Goal: Task Accomplishment & Management: Manage account settings

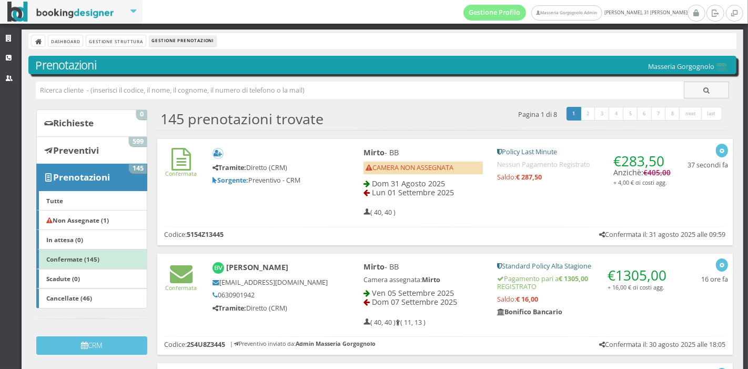
click at [374, 179] on span "Dom 31 Agosto 2025" at bounding box center [408, 183] width 73 height 10
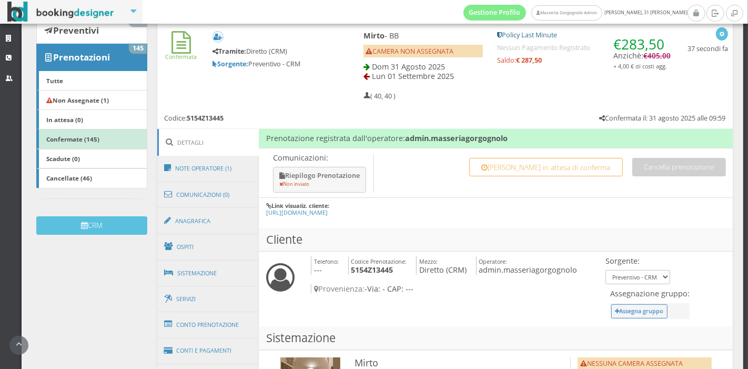
scroll to position [335, 0]
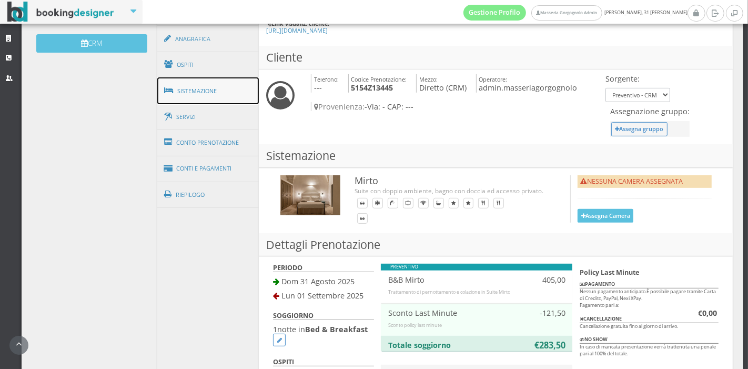
click at [198, 77] on link "Sistemazione" at bounding box center [208, 90] width 102 height 27
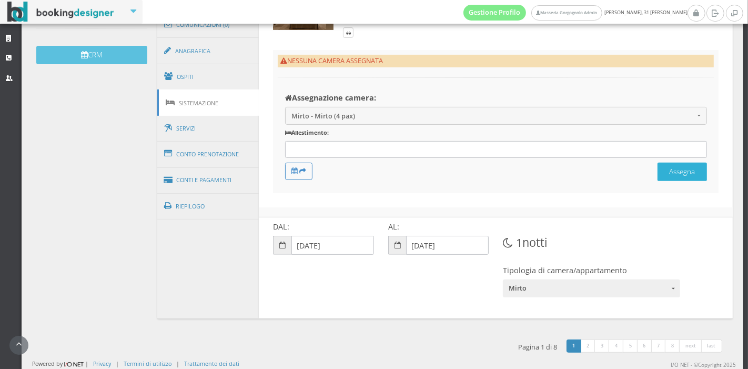
click at [673, 165] on button "Assegna" at bounding box center [681, 171] width 49 height 18
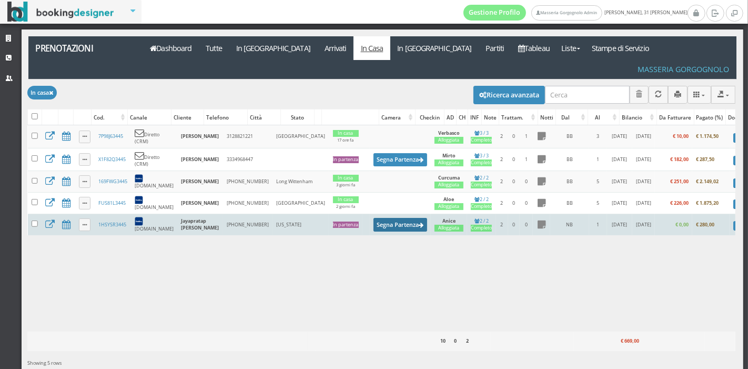
click at [373, 218] on button "Segna Partenza" at bounding box center [400, 224] width 54 height 13
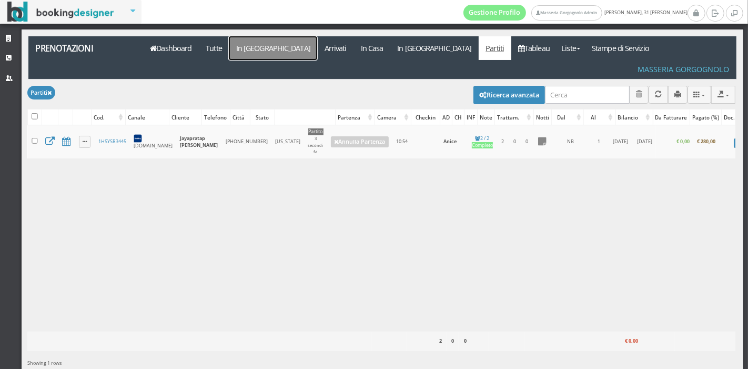
click at [251, 48] on link "In Arrivo" at bounding box center [273, 48] width 88 height 24
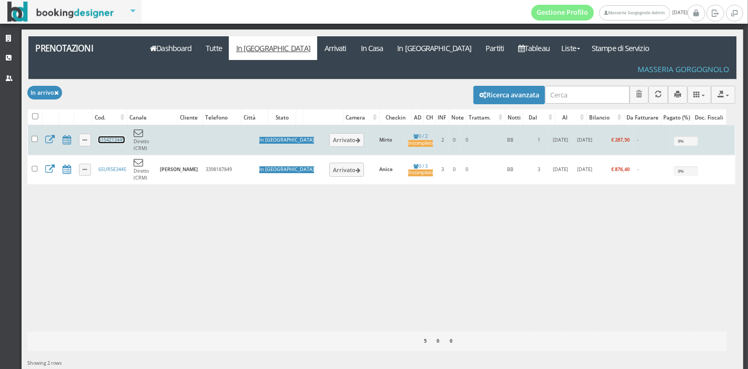
click at [105, 136] on link "5154Z13445" at bounding box center [111, 139] width 26 height 7
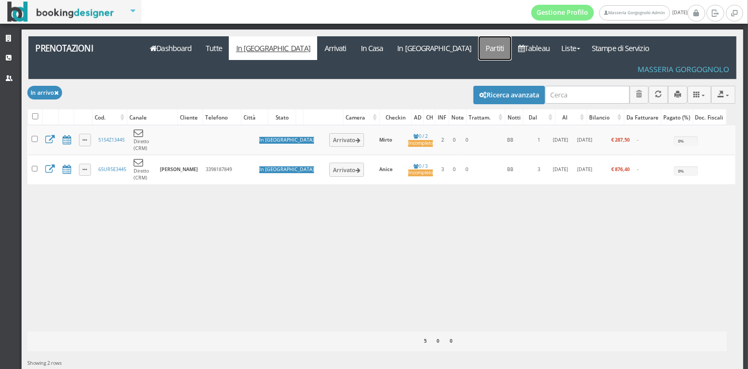
click at [478, 47] on link "Partiti" at bounding box center [494, 48] width 33 height 24
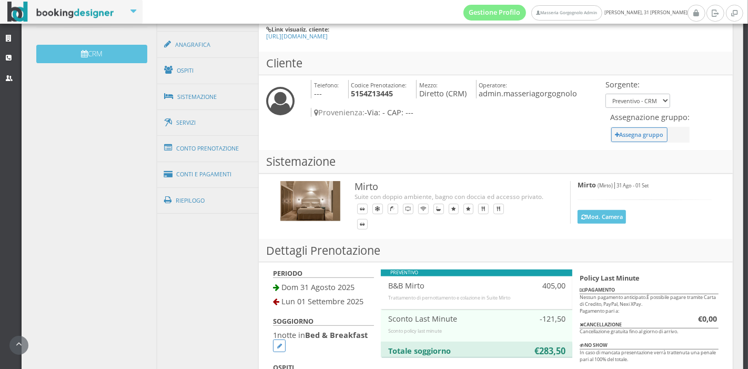
scroll to position [343, 0]
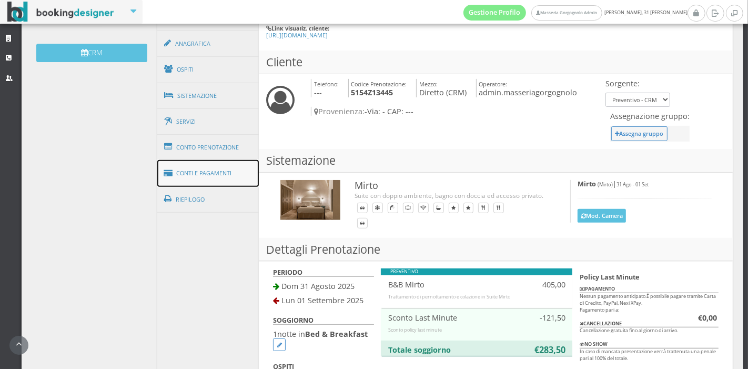
click at [197, 167] on link "Conti e Pagamenti" at bounding box center [208, 173] width 102 height 27
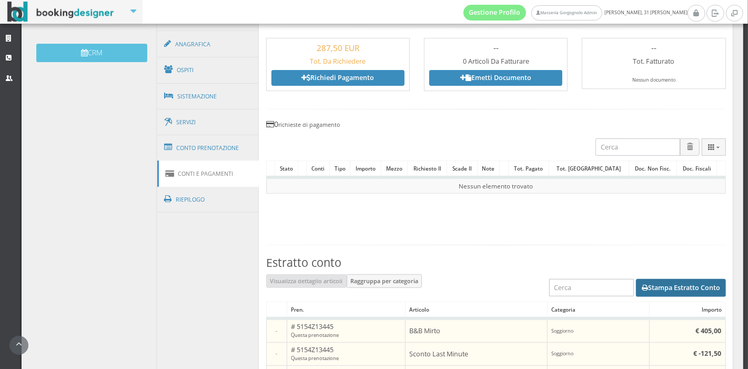
click at [710, 292] on button "Stampa Estratto Conto" at bounding box center [681, 288] width 90 height 18
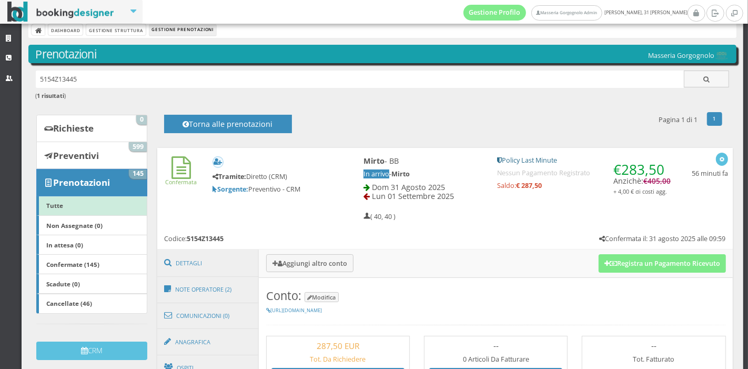
scroll to position [0, 0]
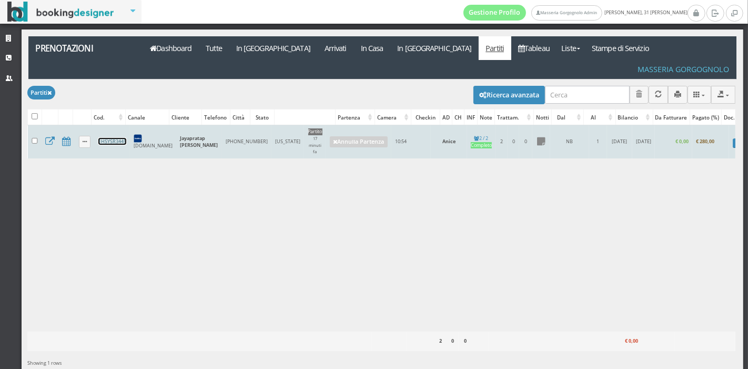
click at [120, 138] on link "1HSYSR3445" at bounding box center [112, 141] width 28 height 7
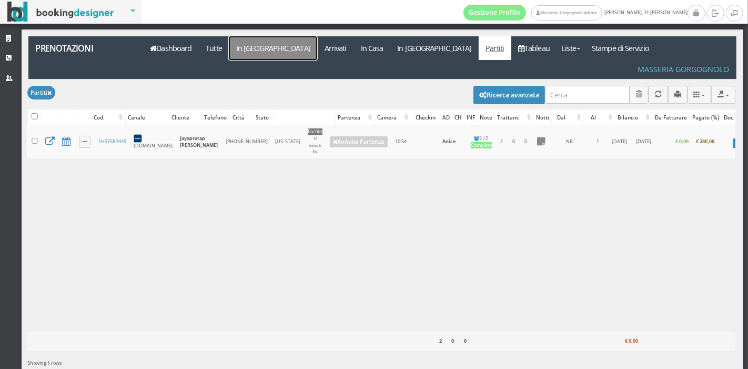
click at [257, 54] on link "In Arrivo" at bounding box center [273, 48] width 88 height 24
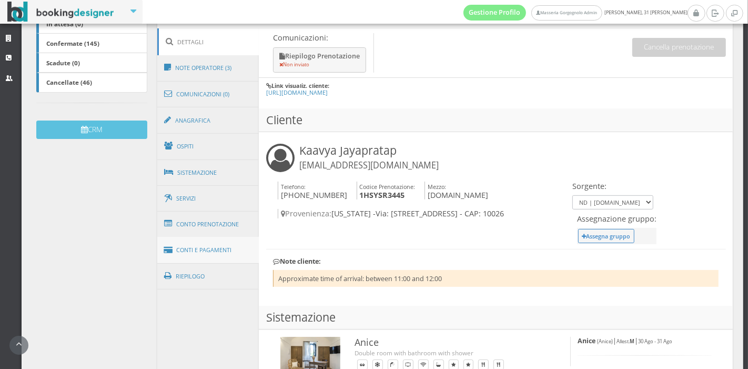
scroll to position [258, 0]
click at [212, 157] on link "Ospiti" at bounding box center [208, 145] width 102 height 27
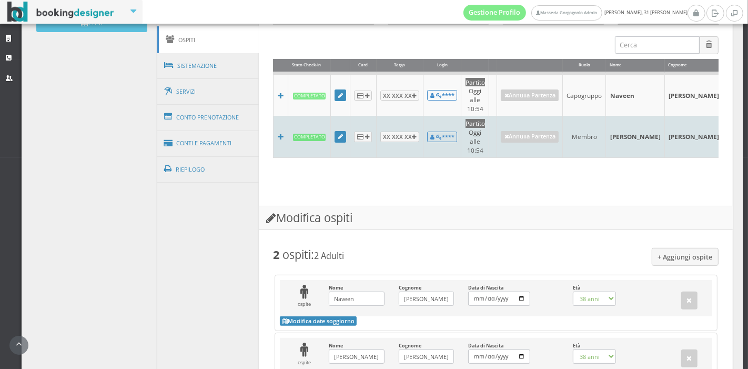
scroll to position [0, 179]
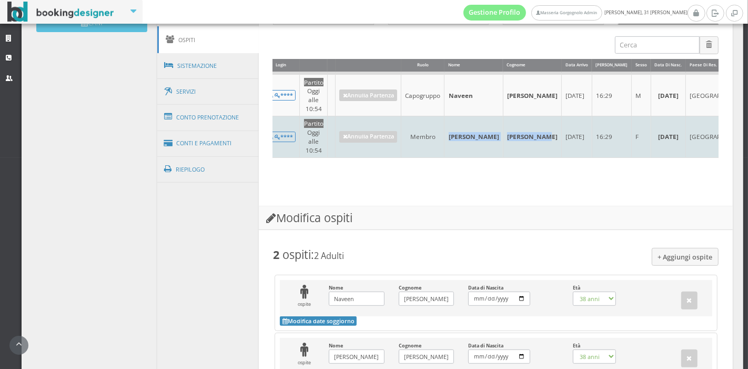
drag, startPoint x: 451, startPoint y: 139, endPoint x: 477, endPoint y: 140, distance: 26.3
click at [477, 140] on tr "Completato XX XXX XX **** Partito Oggi alle 10:54 Annulla Partenza Membro Kaavy…" at bounding box center [433, 137] width 642 height 42
click at [503, 140] on td "Jayapratap Srinivasan" at bounding box center [532, 137] width 58 height 42
drag, startPoint x: 472, startPoint y: 139, endPoint x: 446, endPoint y: 140, distance: 25.8
click at [446, 140] on td "Kaavya" at bounding box center [473, 137] width 58 height 42
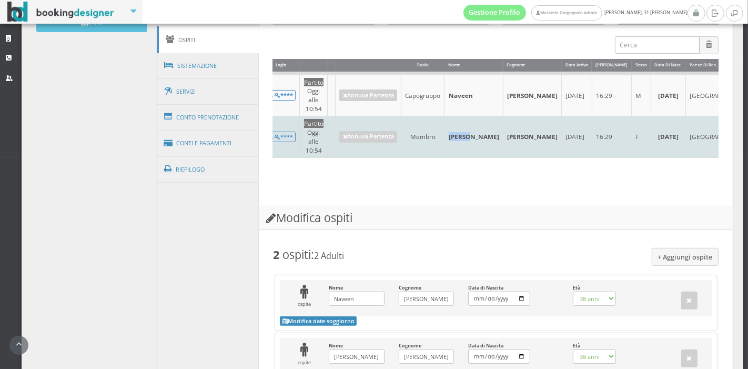
copy td "Kaavya"
click at [464, 140] on td "[PERSON_NAME]" at bounding box center [473, 137] width 58 height 42
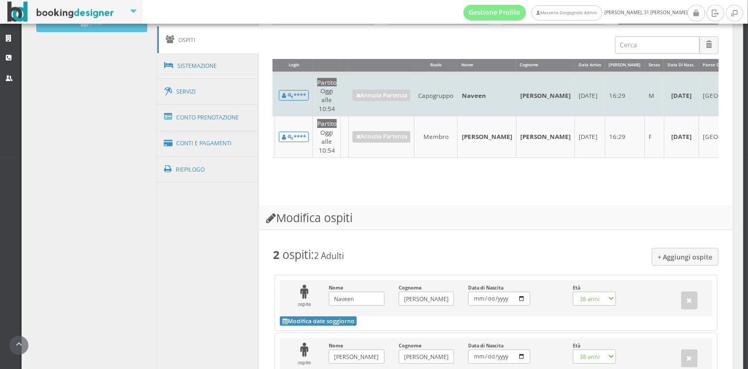
scroll to position [0, 161]
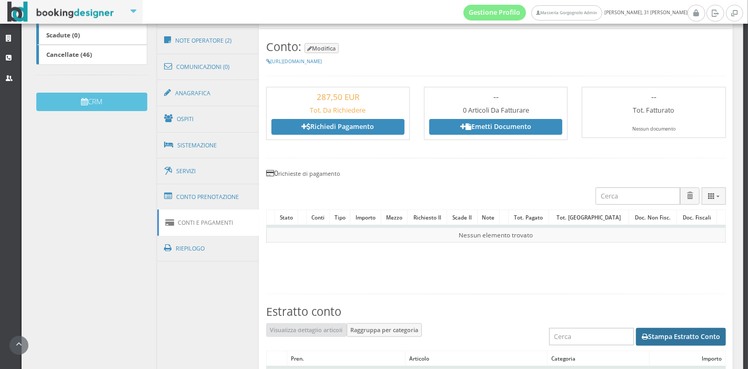
scroll to position [280, 0]
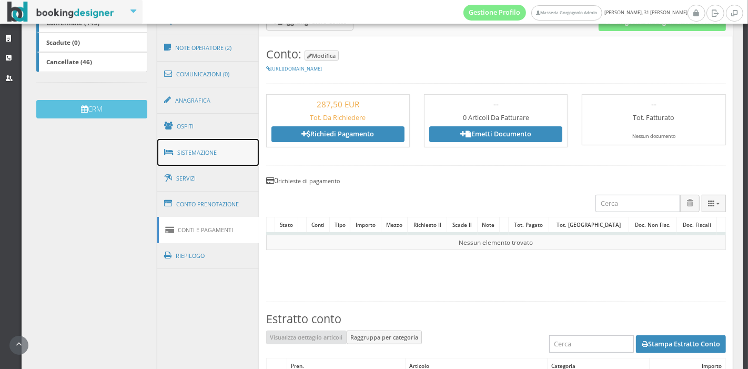
click at [236, 160] on link "Sistemazione" at bounding box center [208, 152] width 102 height 27
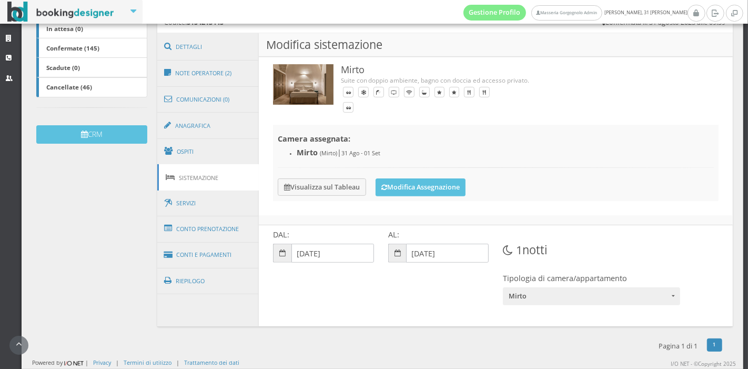
scroll to position [252, 0]
click at [229, 149] on link "Ospiti" at bounding box center [208, 151] width 102 height 27
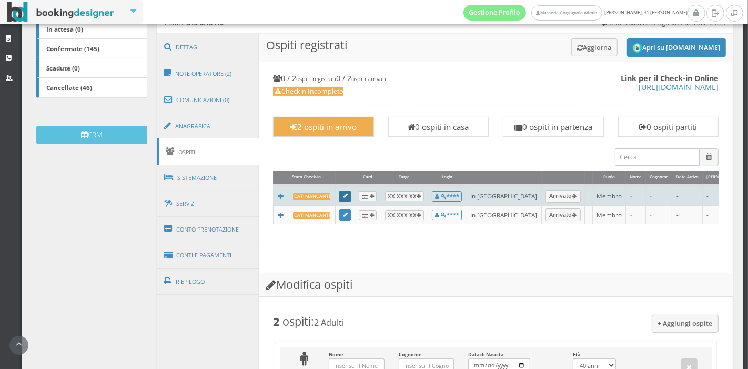
click at [344, 197] on icon at bounding box center [345, 196] width 5 height 6
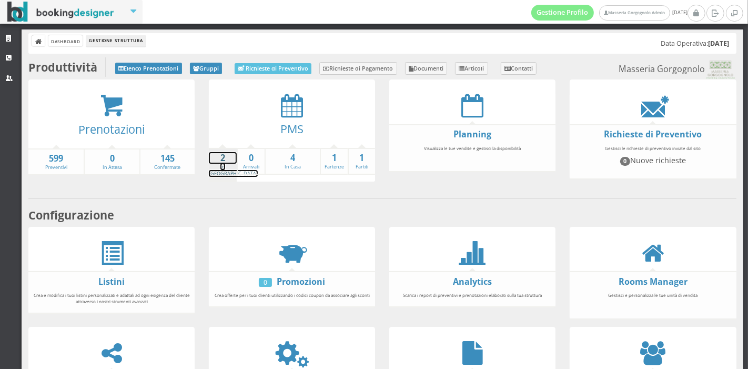
click at [219, 161] on strong "2" at bounding box center [223, 158] width 28 height 12
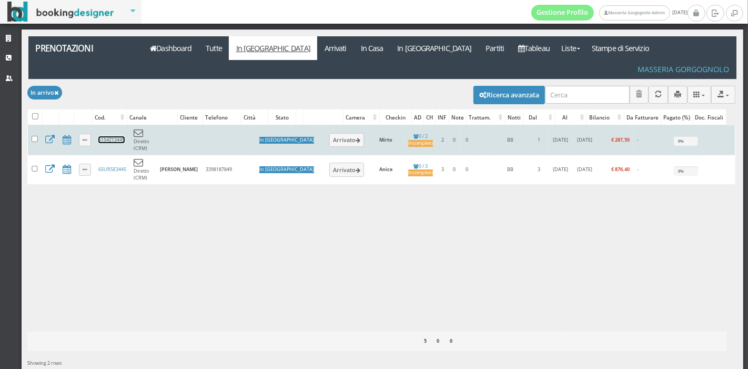
click at [107, 136] on link "5154Z13445" at bounding box center [111, 139] width 26 height 7
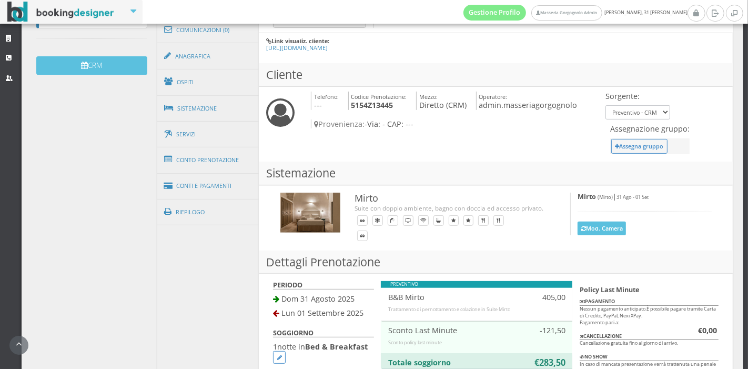
scroll to position [330, 0]
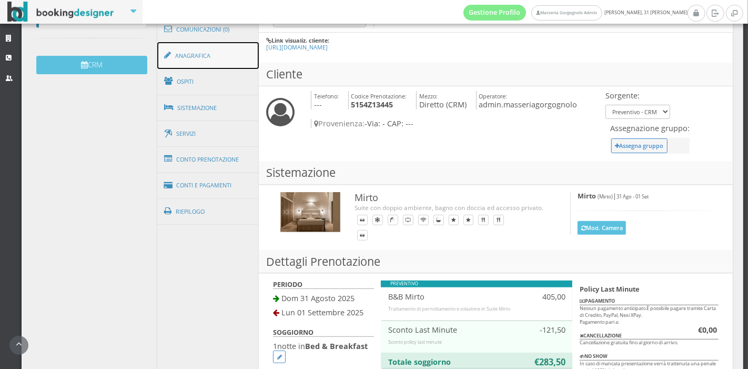
click at [227, 49] on link "Anagrafica" at bounding box center [208, 55] width 102 height 27
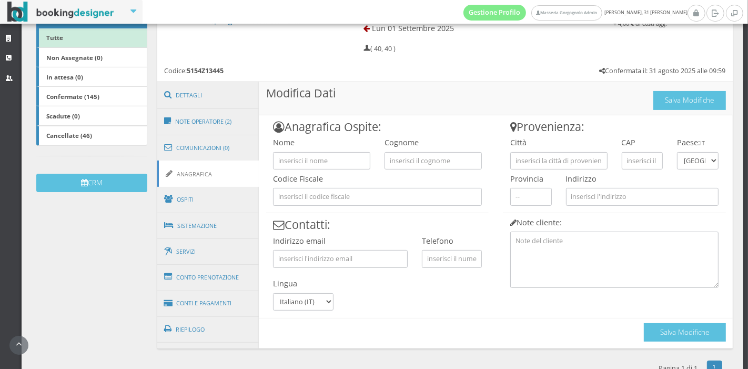
scroll to position [198, 0]
click at [214, 198] on link "Ospiti" at bounding box center [208, 199] width 102 height 27
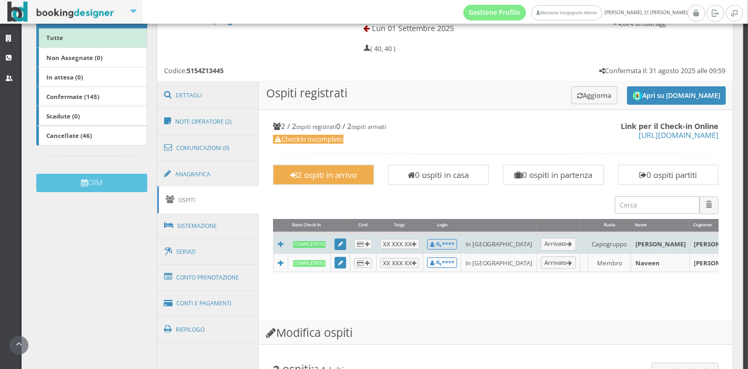
drag, startPoint x: 589, startPoint y: 244, endPoint x: 659, endPoint y: 251, distance: 70.8
click at [659, 251] on tr "Completato XX XXX XX **** In Arrivo Arrivato Capogruppo Kaavya Jayapratap Srini…" at bounding box center [606, 243] width 667 height 20
copy tr "Kaavya Jayapratap Srinivasan"
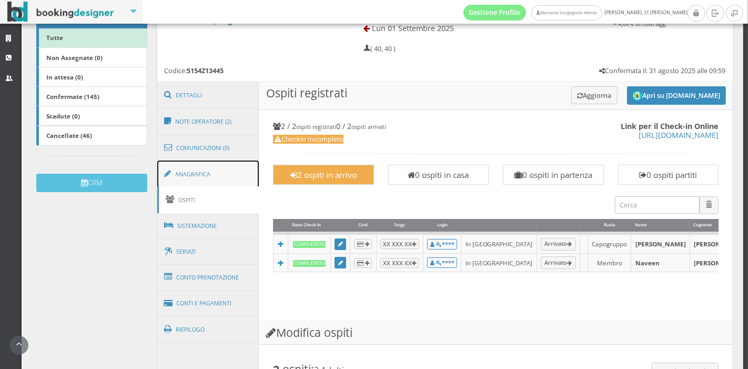
click at [217, 166] on link "Anagrafica" at bounding box center [208, 173] width 102 height 27
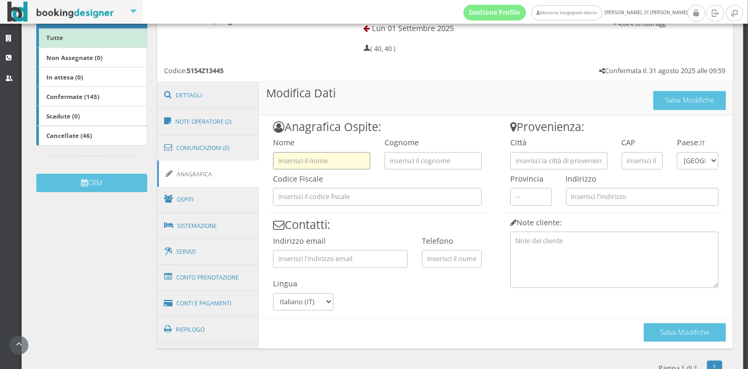
click at [302, 154] on input "text" at bounding box center [321, 160] width 97 height 17
paste input "Kaavya Jayapratap Srinivasan"
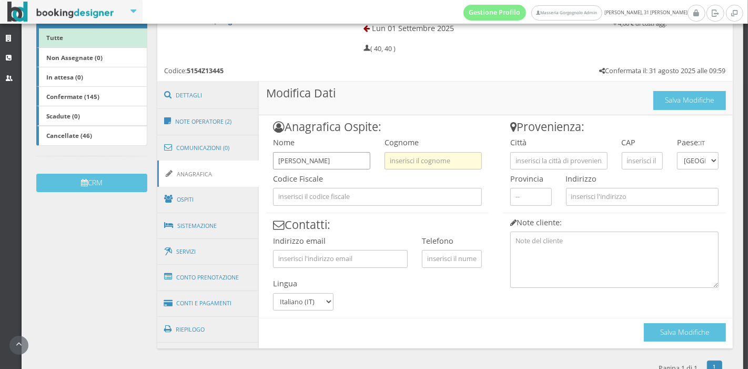
drag, startPoint x: 289, startPoint y: 160, endPoint x: 422, endPoint y: 157, distance: 133.0
click at [422, 157] on div "Anagrafica Ospite: Nome Kaavya Jayapratap Srinivasan Cognome Codice Fiscale Con…" at bounding box center [377, 213] width 237 height 196
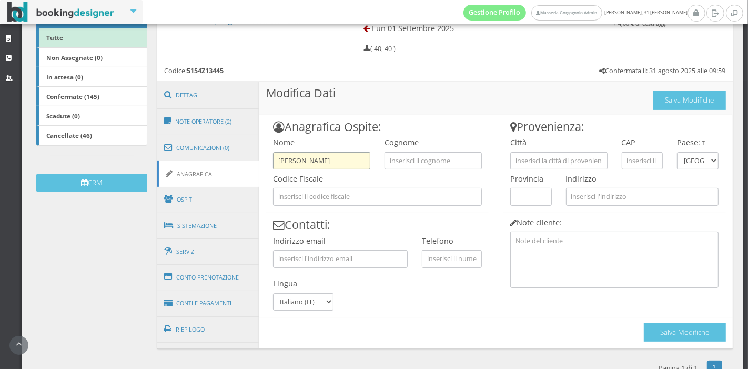
type input "Kaavya"
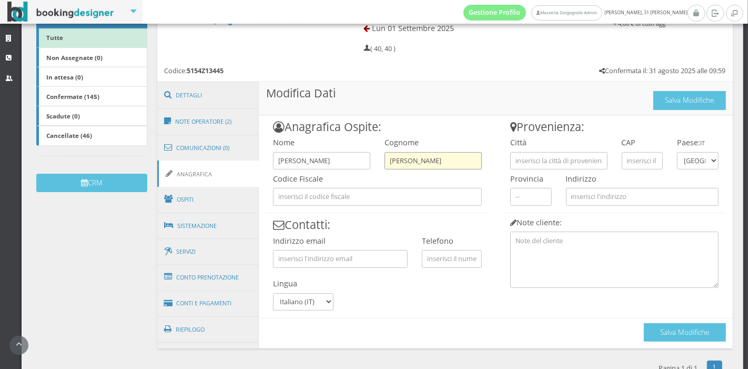
click at [398, 162] on input "Jayapratap Srinivasan" at bounding box center [432, 160] width 97 height 17
type input "Jayapratap Srinivasan"
click at [432, 260] on input "text" at bounding box center [452, 258] width 60 height 17
click at [446, 262] on input "text" at bounding box center [452, 258] width 60 height 17
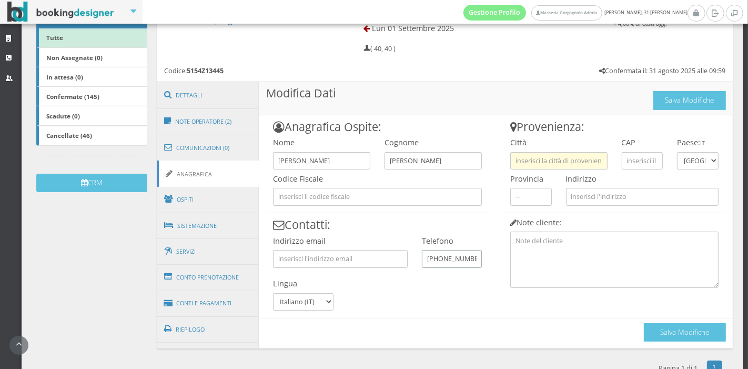
type input "+1 9739704727"
click at [525, 160] on input "text" at bounding box center [558, 160] width 97 height 17
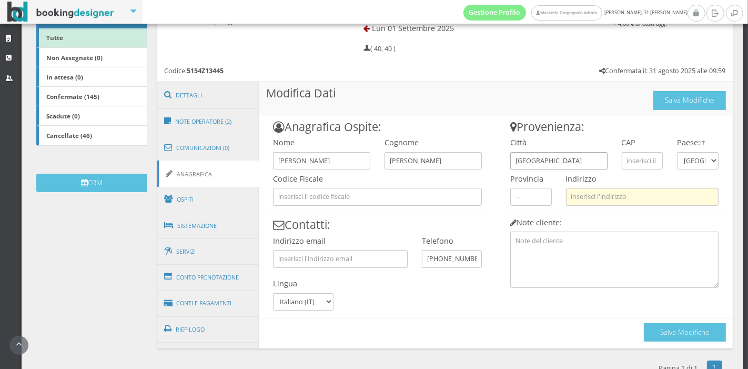
type input "[GEOGRAPHIC_DATA]"
click at [601, 195] on input "text" at bounding box center [642, 196] width 153 height 17
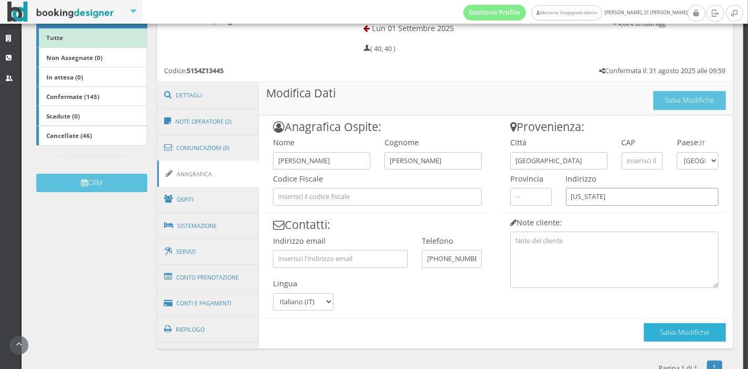
type input "[US_STATE]"
click at [669, 328] on button "Salva Modifiche" at bounding box center [684, 332] width 82 height 18
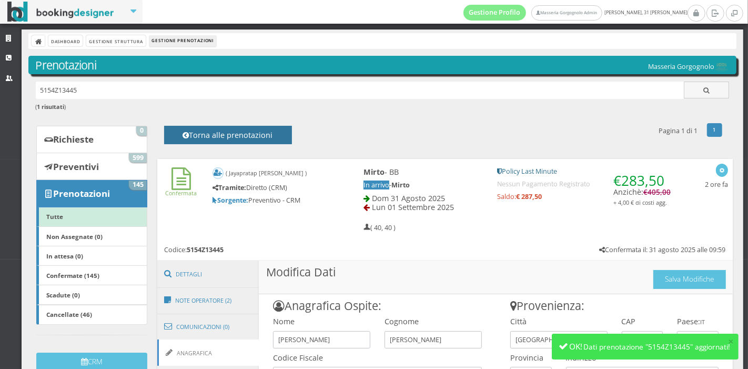
click at [257, 136] on h4 "Torna alle prenotazioni" at bounding box center [228, 138] width 104 height 16
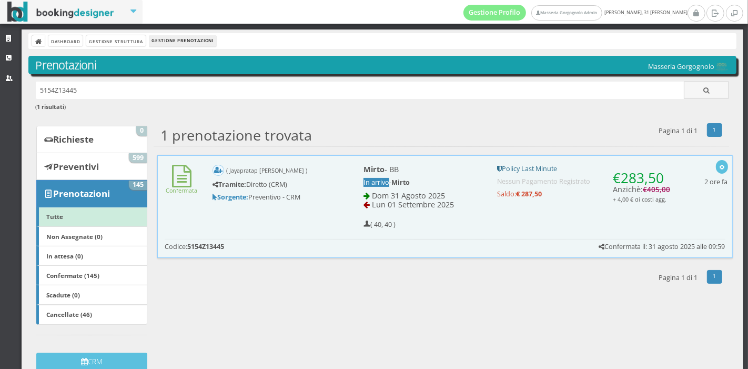
scroll to position [15, 0]
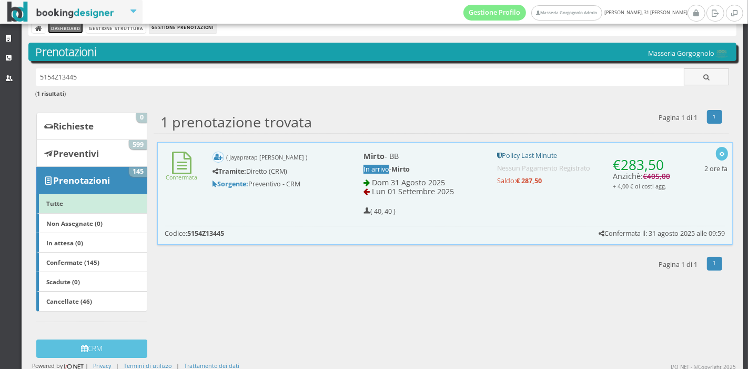
click at [64, 32] on link "Dashboard" at bounding box center [65, 27] width 34 height 11
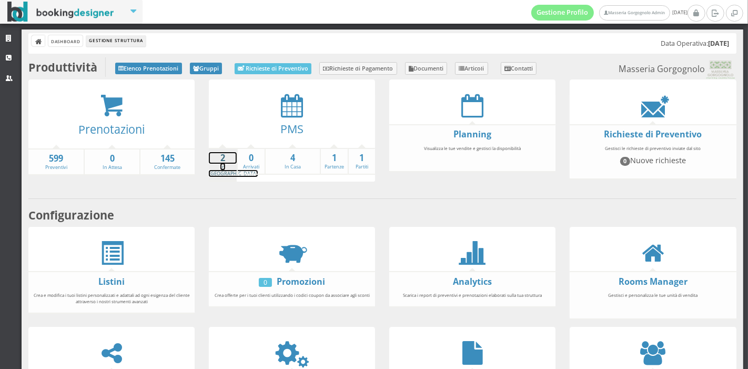
click at [229, 159] on strong "2" at bounding box center [223, 158] width 28 height 12
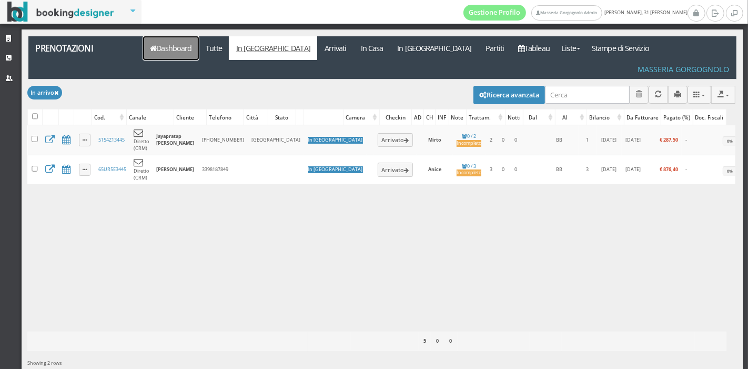
click at [171, 48] on link "Dashboard" at bounding box center [171, 48] width 56 height 24
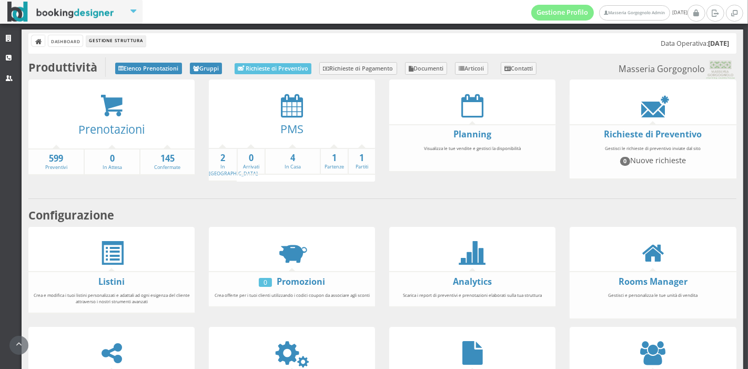
scroll to position [195, 0]
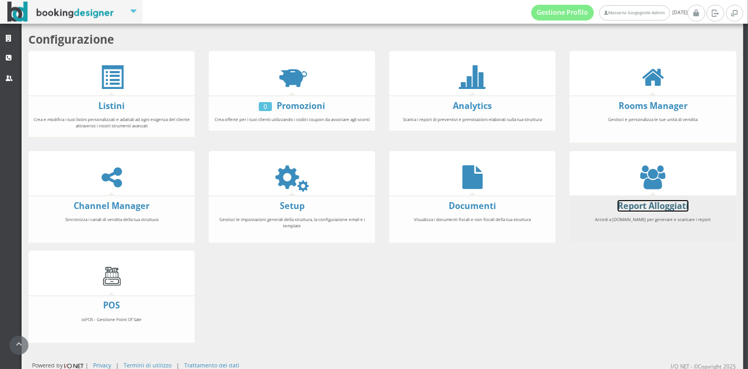
click at [617, 200] on link "Report Alloggiati" at bounding box center [652, 206] width 71 height 12
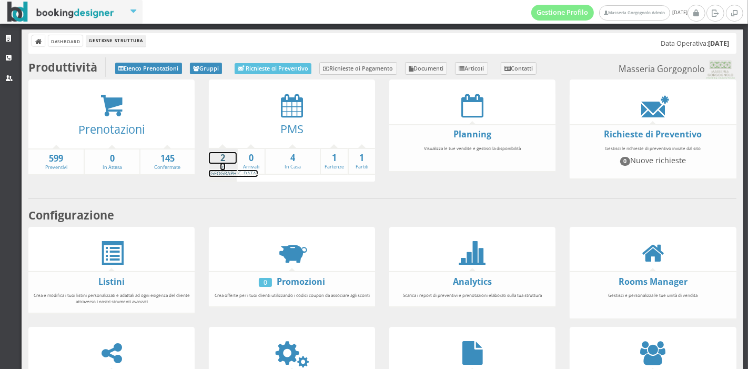
click at [213, 158] on strong "2" at bounding box center [223, 158] width 28 height 12
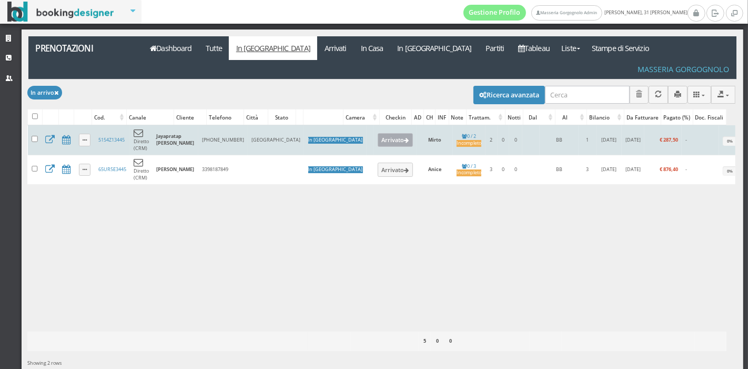
click at [377, 133] on button "Arrivato" at bounding box center [394, 140] width 35 height 14
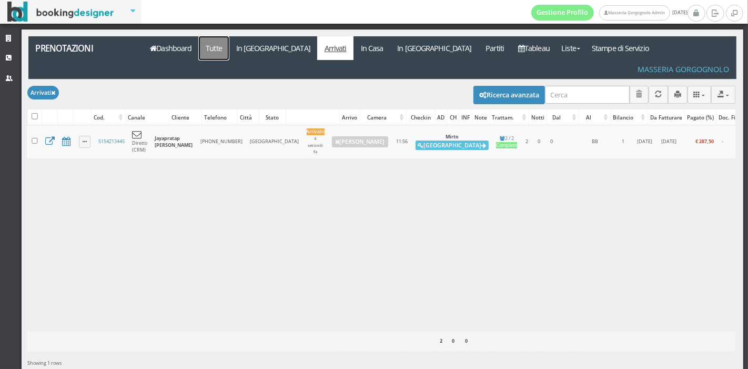
click at [221, 43] on link "Tutte" at bounding box center [214, 48] width 30 height 24
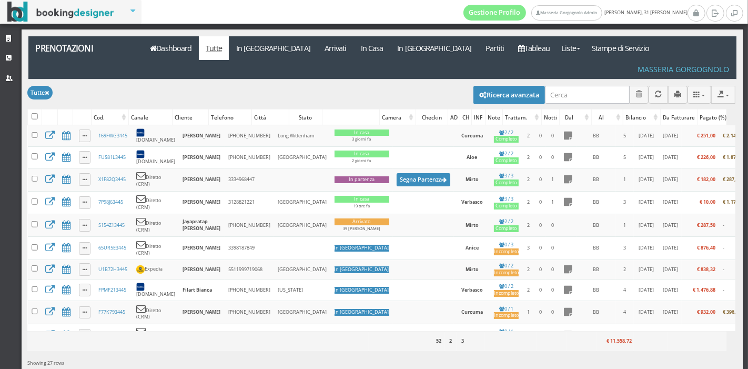
click at [55, 52] on link "Prenotazioni" at bounding box center [82, 48] width 109 height 24
click at [171, 46] on link "Dashboard" at bounding box center [171, 48] width 56 height 24
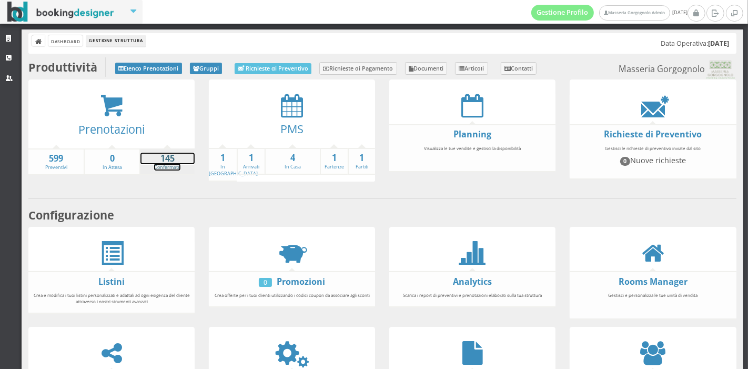
click at [169, 157] on strong "145" at bounding box center [167, 158] width 54 height 12
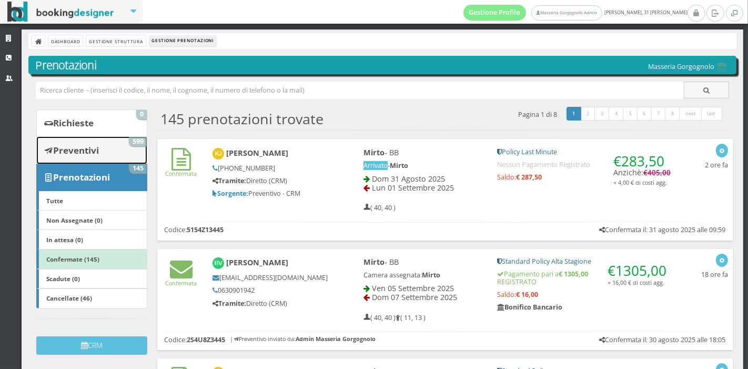
click at [99, 141] on link "Preventivi 599" at bounding box center [91, 149] width 111 height 27
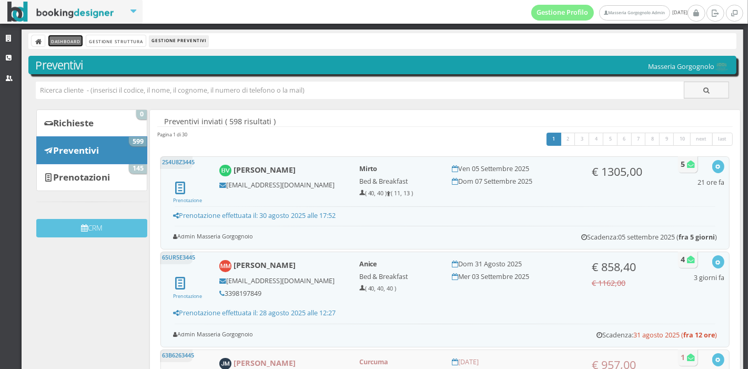
click at [79, 44] on link "Dashboard" at bounding box center [65, 40] width 34 height 11
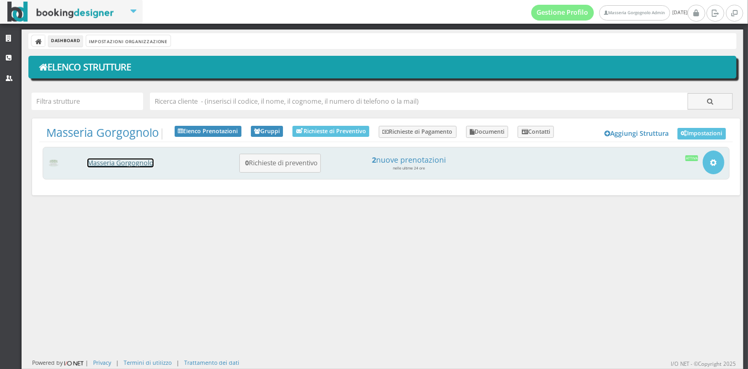
click at [135, 163] on link "Masseria Gorgognolo" at bounding box center [120, 162] width 66 height 9
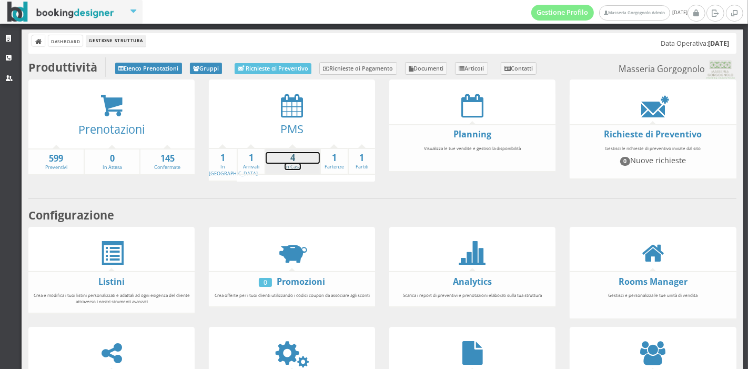
click at [289, 160] on strong "4" at bounding box center [292, 158] width 54 height 12
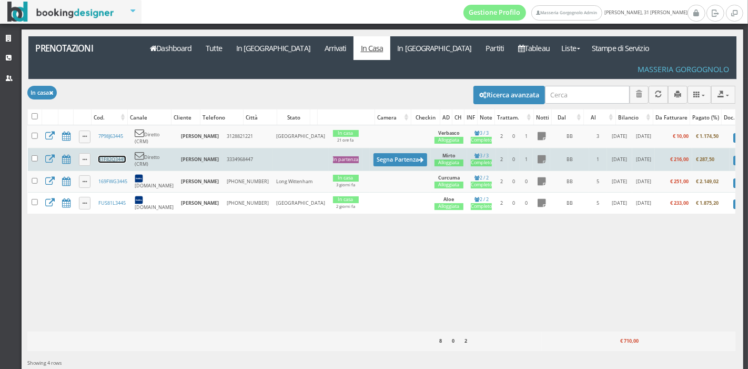
click at [105, 156] on link "X1F82Q3445" at bounding box center [111, 159] width 27 height 7
click at [373, 153] on button "Segna Partenza" at bounding box center [400, 159] width 54 height 13
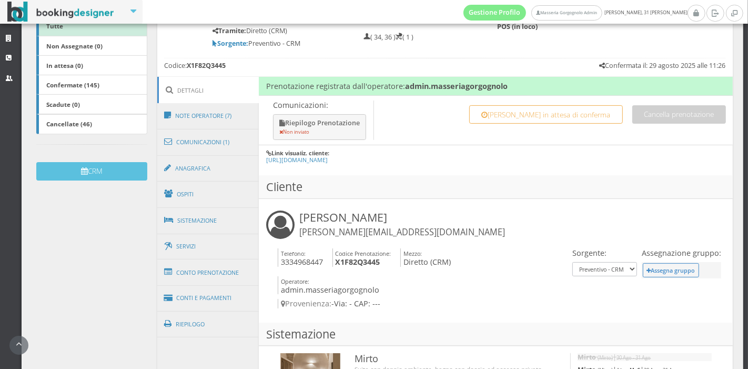
scroll to position [270, 0]
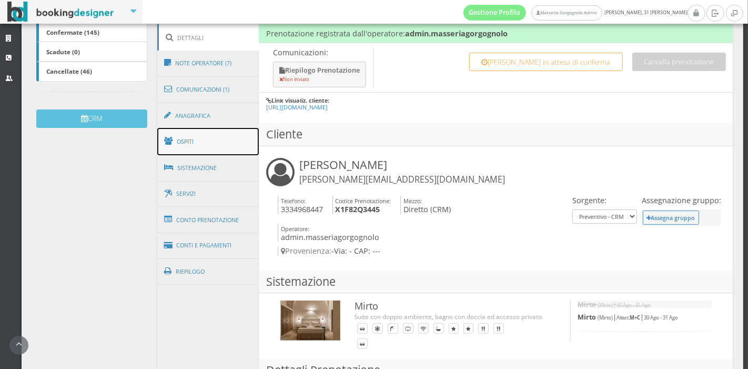
click at [192, 136] on link "Ospiti" at bounding box center [208, 141] width 102 height 27
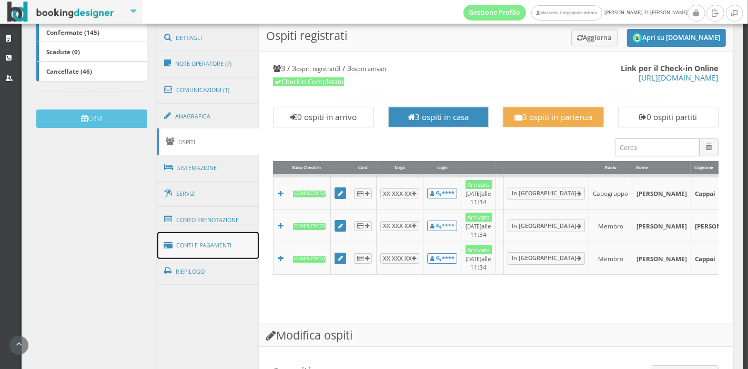
click at [226, 232] on link "Conti e Pagamenti" at bounding box center [208, 245] width 102 height 27
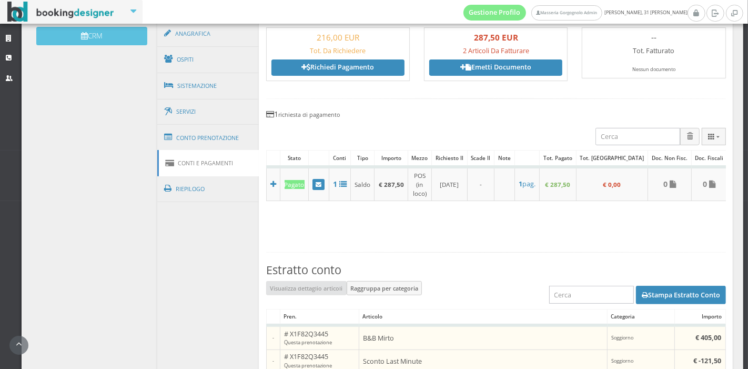
scroll to position [352, 0]
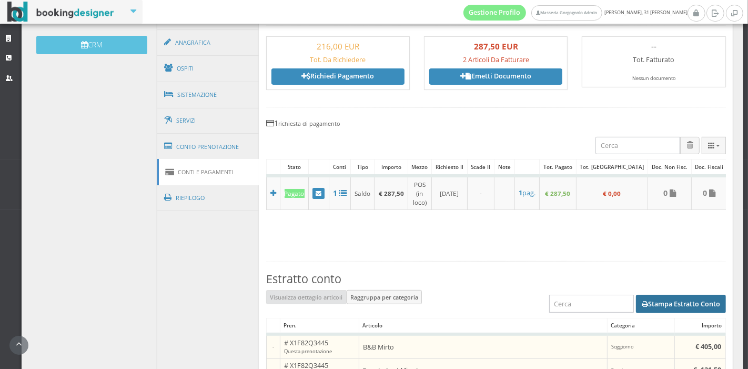
click at [640, 294] on button "Stampa Estratto Conto" at bounding box center [681, 303] width 90 height 18
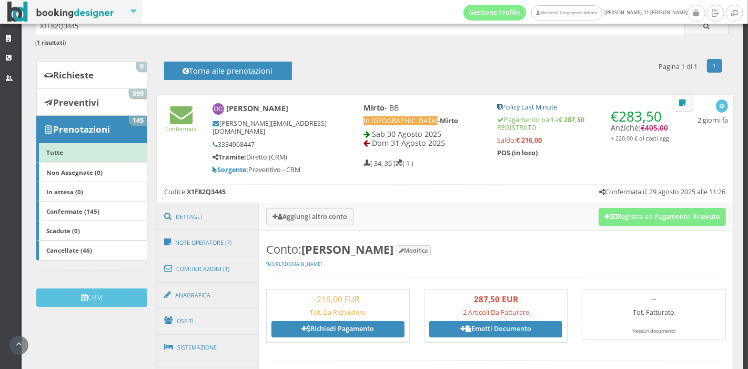
scroll to position [70, 0]
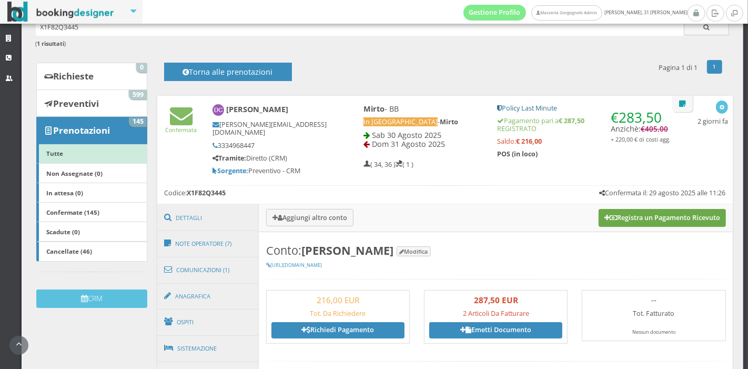
click at [612, 213] on button "Registra un Pagamento Ricevuto" at bounding box center [661, 218] width 127 height 18
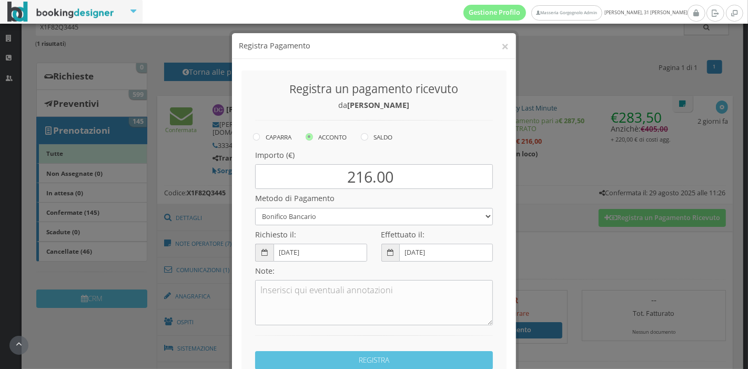
click at [355, 133] on div "CAPARRA ACCONTO SALDO" at bounding box center [381, 137] width 257 height 15
click at [361, 135] on icon at bounding box center [364, 136] width 7 height 7
radio input "true"
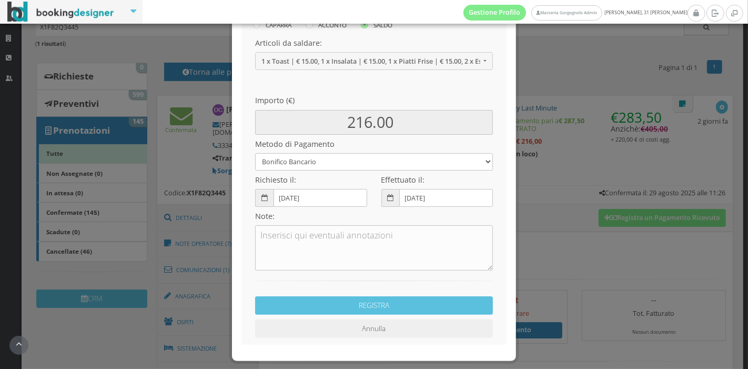
scroll to position [151, 0]
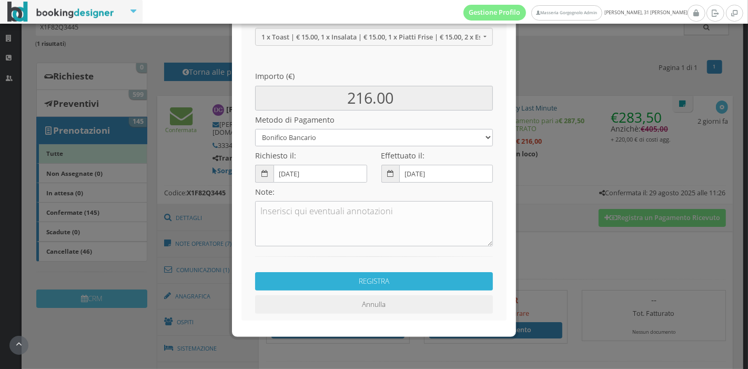
click at [381, 283] on button "REGISTRA" at bounding box center [374, 281] width 238 height 18
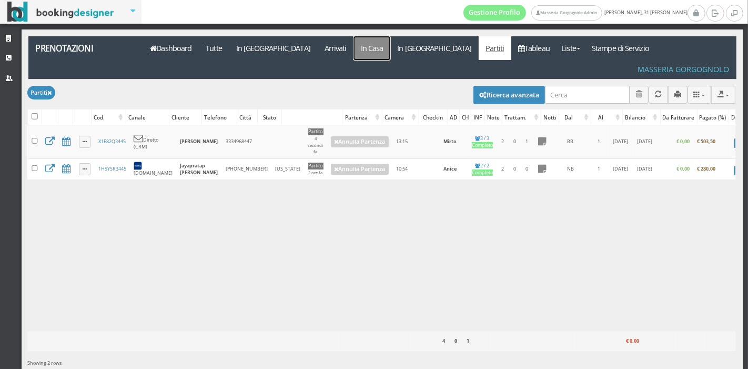
click at [353, 55] on link "In Casa" at bounding box center [371, 48] width 37 height 24
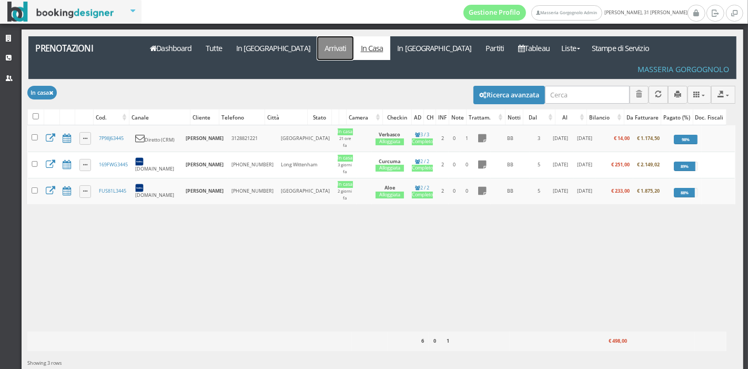
click at [317, 40] on link "Arrivati" at bounding box center [335, 48] width 36 height 24
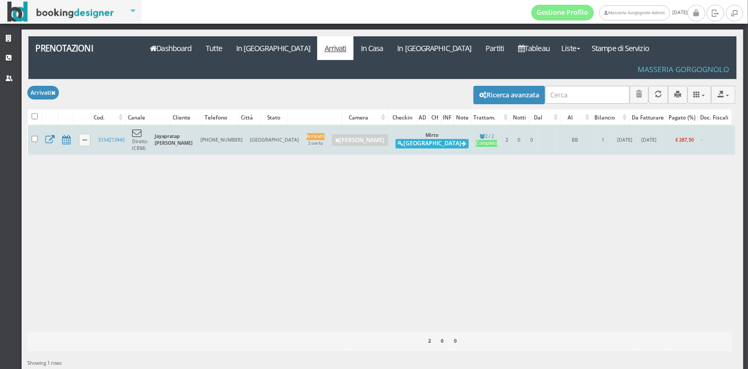
click at [395, 139] on button "Alloggia" at bounding box center [431, 143] width 73 height 9
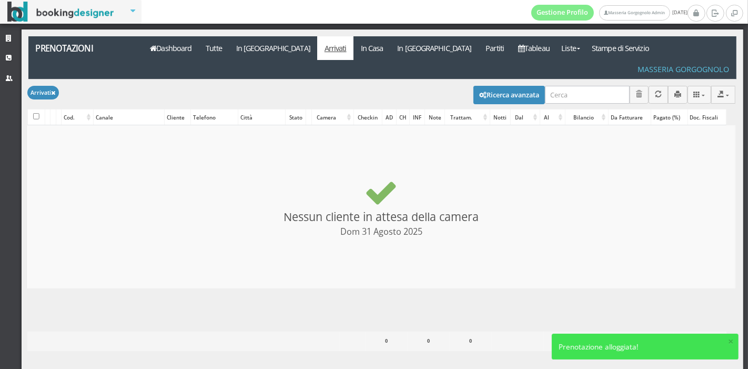
checkbox input "false"
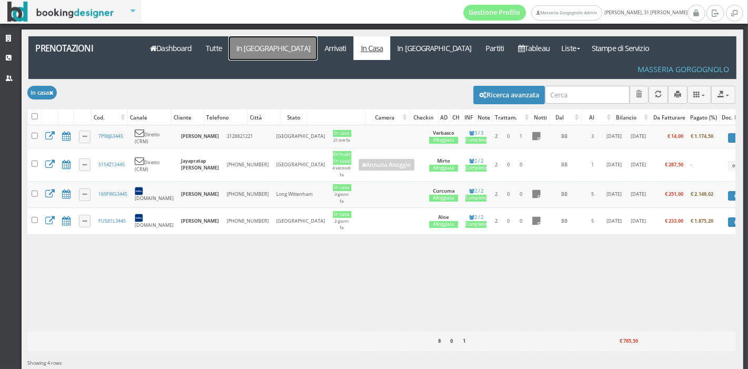
click at [246, 42] on link "In [GEOGRAPHIC_DATA]" at bounding box center [273, 48] width 88 height 24
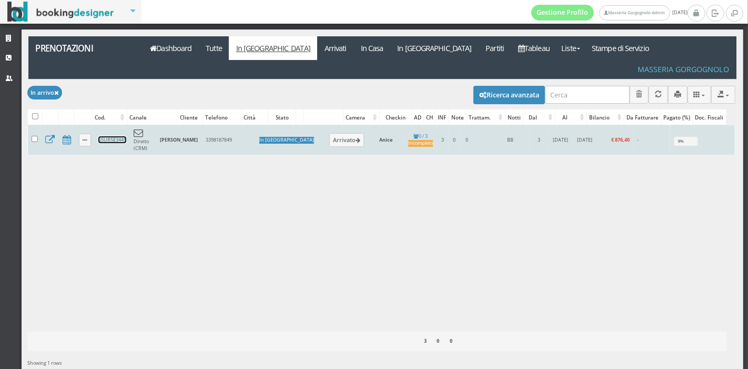
click at [124, 136] on link "65UR5E3445" at bounding box center [112, 139] width 28 height 7
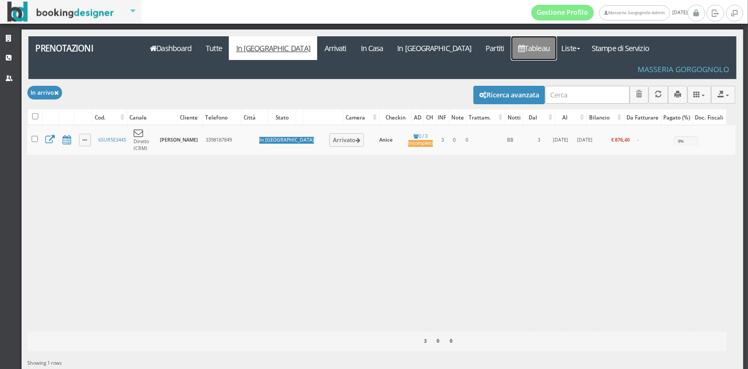
click at [518, 47] on icon at bounding box center [521, 48] width 6 height 7
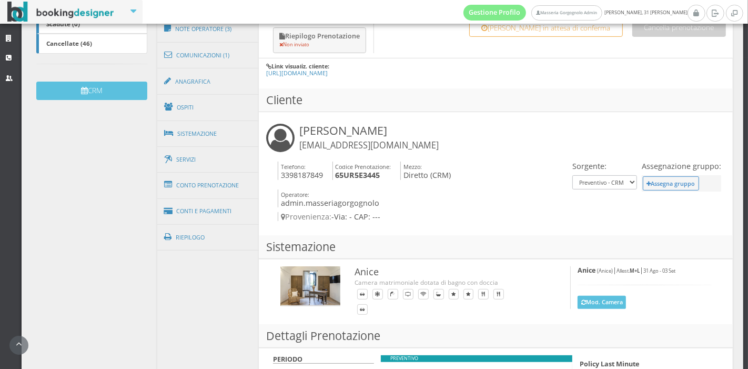
scroll to position [303, 0]
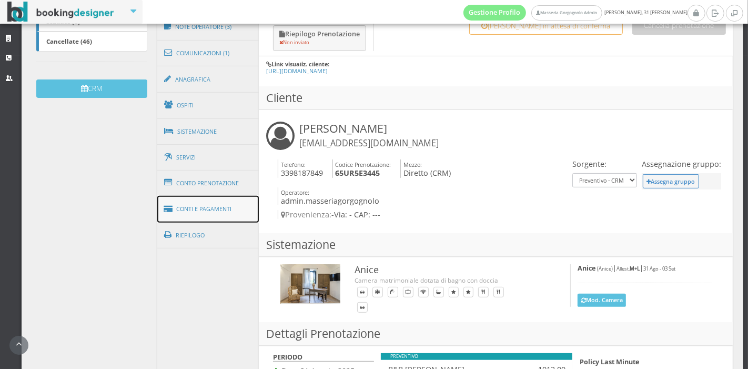
click at [219, 207] on link "Conti e Pagamenti" at bounding box center [208, 209] width 102 height 27
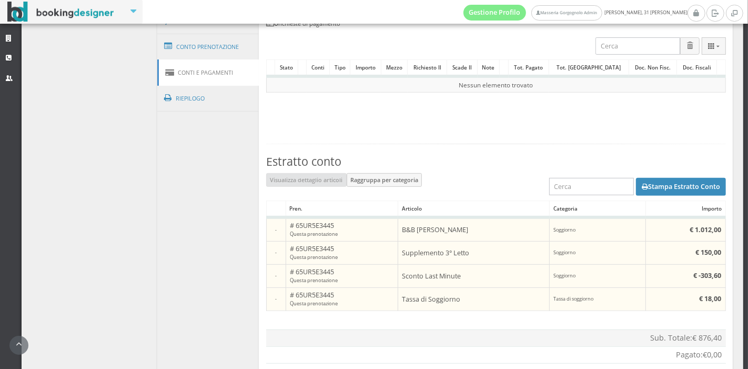
scroll to position [531, 0]
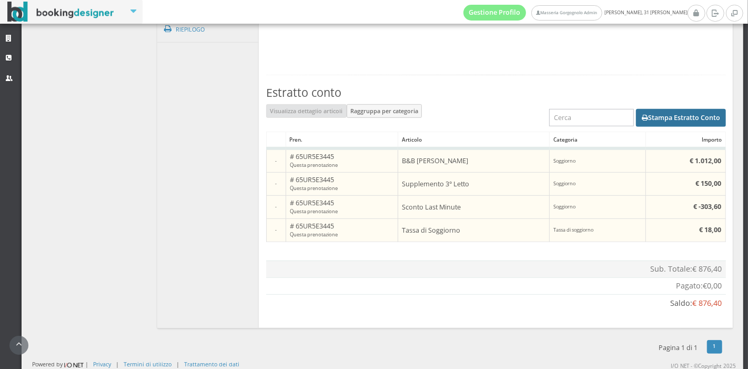
click at [647, 112] on button "Stampa Estratto Conto" at bounding box center [681, 118] width 90 height 18
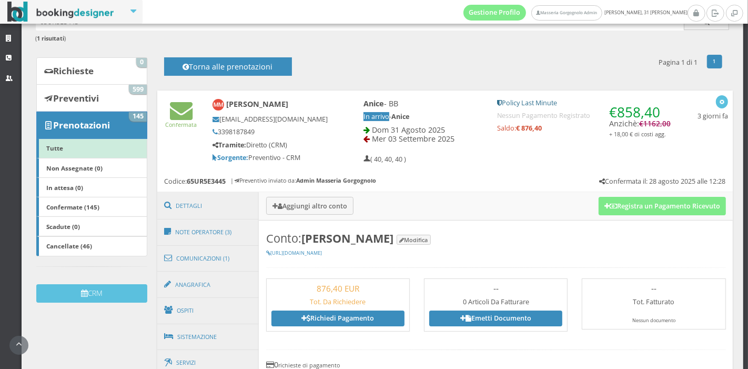
scroll to position [76, 0]
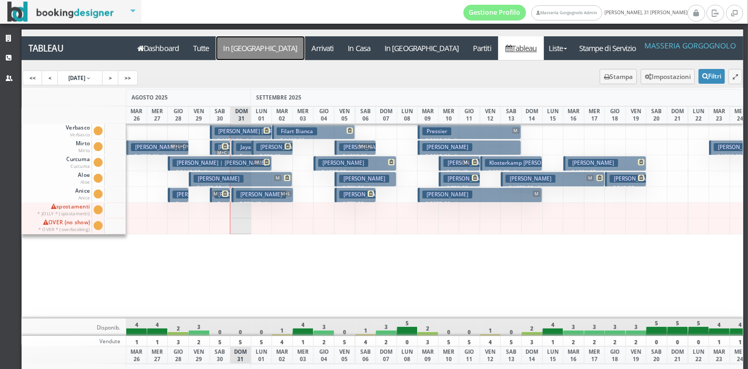
click at [226, 44] on a=pms-arrival-reservations"] "In Arrivo" at bounding box center [260, 48] width 88 height 24
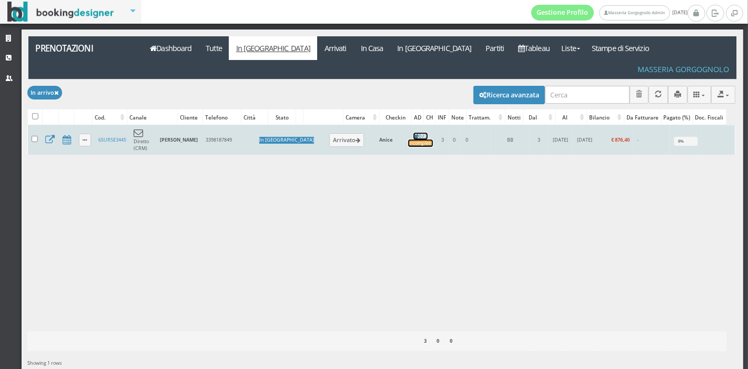
click at [408, 140] on div "Incompleto" at bounding box center [420, 143] width 25 height 7
click at [329, 133] on button "Arrivato" at bounding box center [346, 140] width 35 height 14
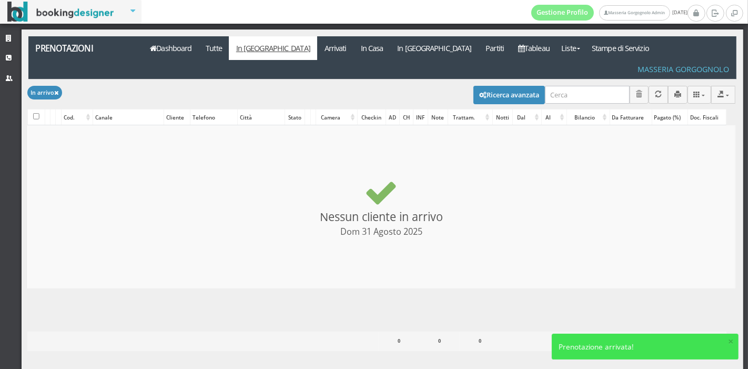
checkbox input "false"
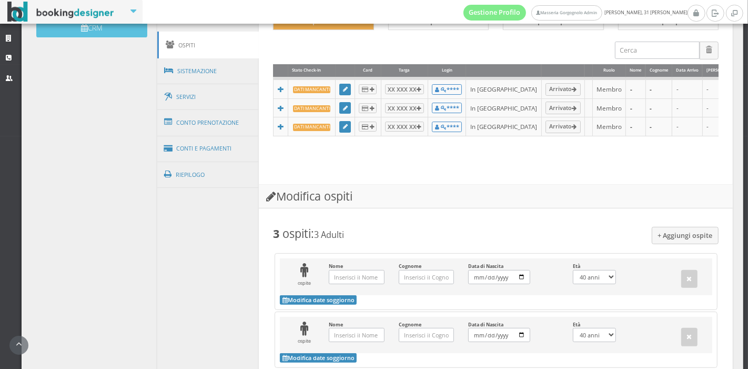
scroll to position [380, 0]
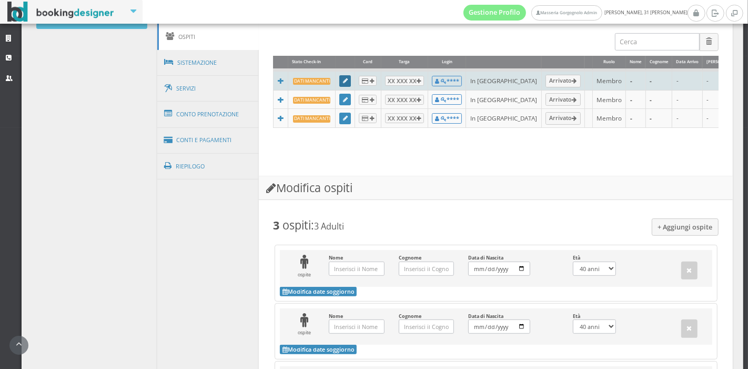
click at [344, 78] on icon at bounding box center [345, 81] width 5 height 6
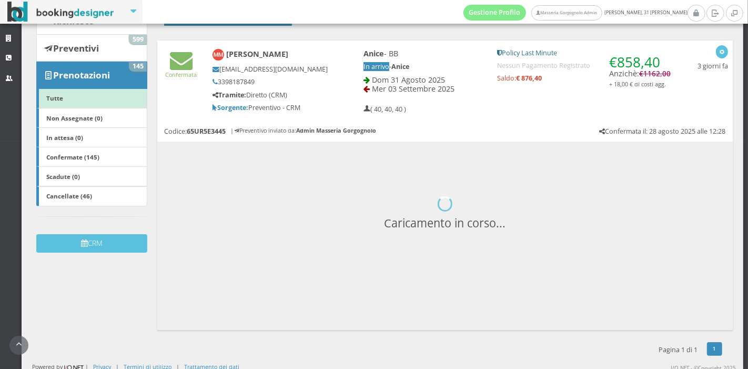
scroll to position [136, 0]
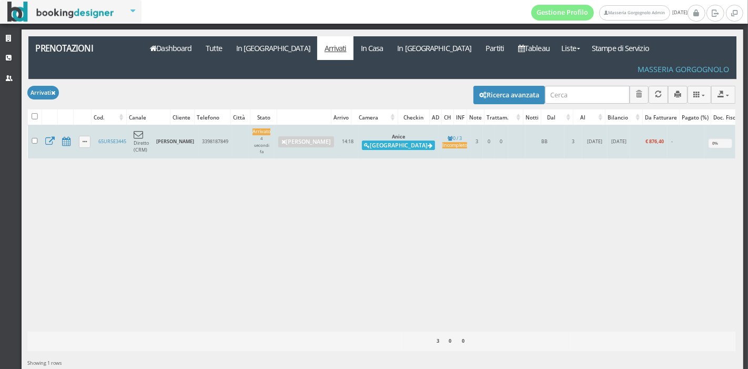
click at [379, 140] on button "Alloggia" at bounding box center [398, 144] width 73 height 9
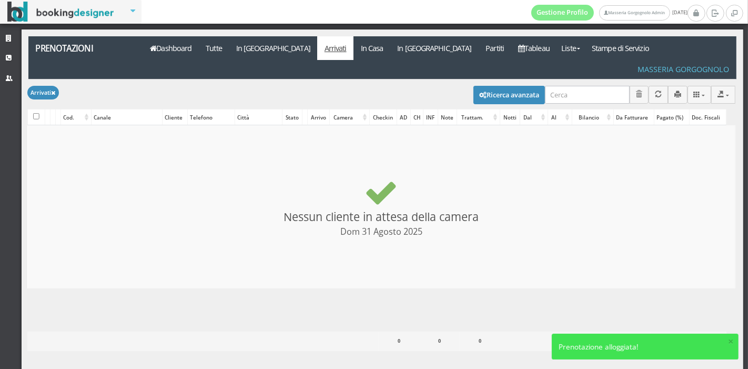
checkbox input "false"
